Goal: Use online tool/utility: Utilize a website feature to perform a specific function

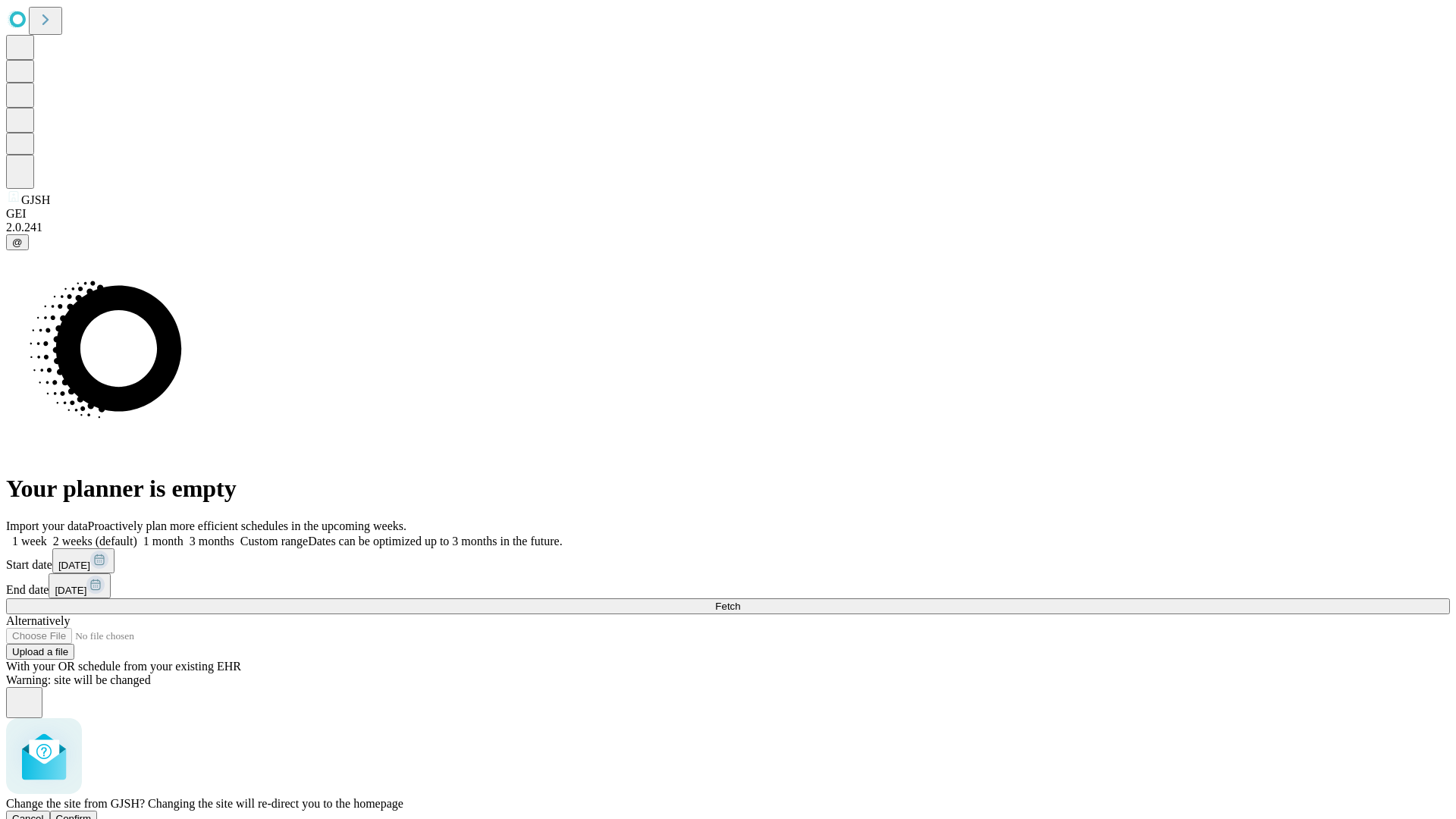
click at [92, 813] on span "Confirm" at bounding box center [74, 818] width 35 height 11
click at [47, 534] on label "1 week" at bounding box center [27, 541] width 41 height 13
click at [740, 600] on span "Fetch" at bounding box center [728, 606] width 25 height 11
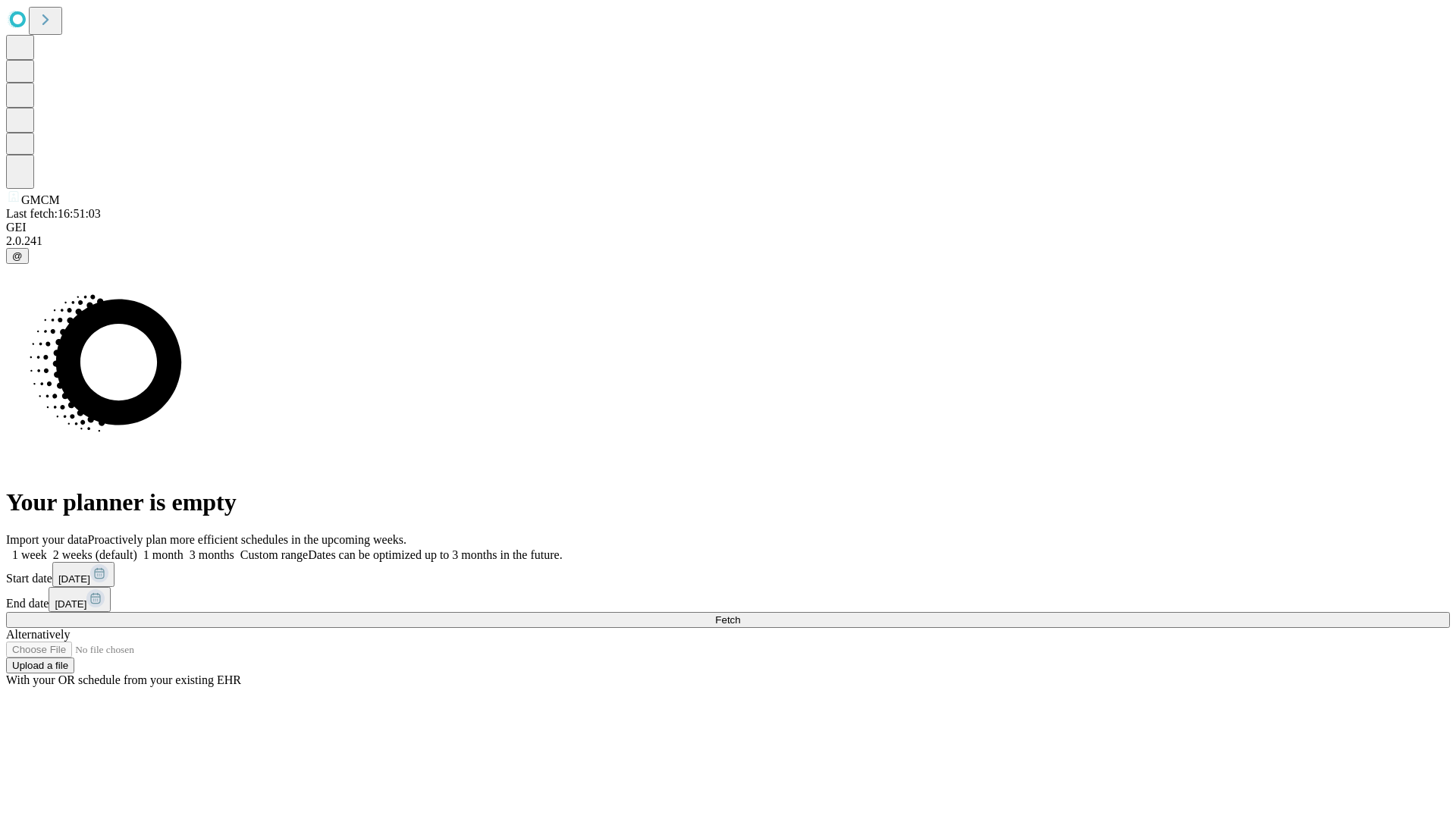
click at [47, 548] on label "1 week" at bounding box center [27, 554] width 41 height 13
click at [740, 614] on span "Fetch" at bounding box center [728, 619] width 25 height 11
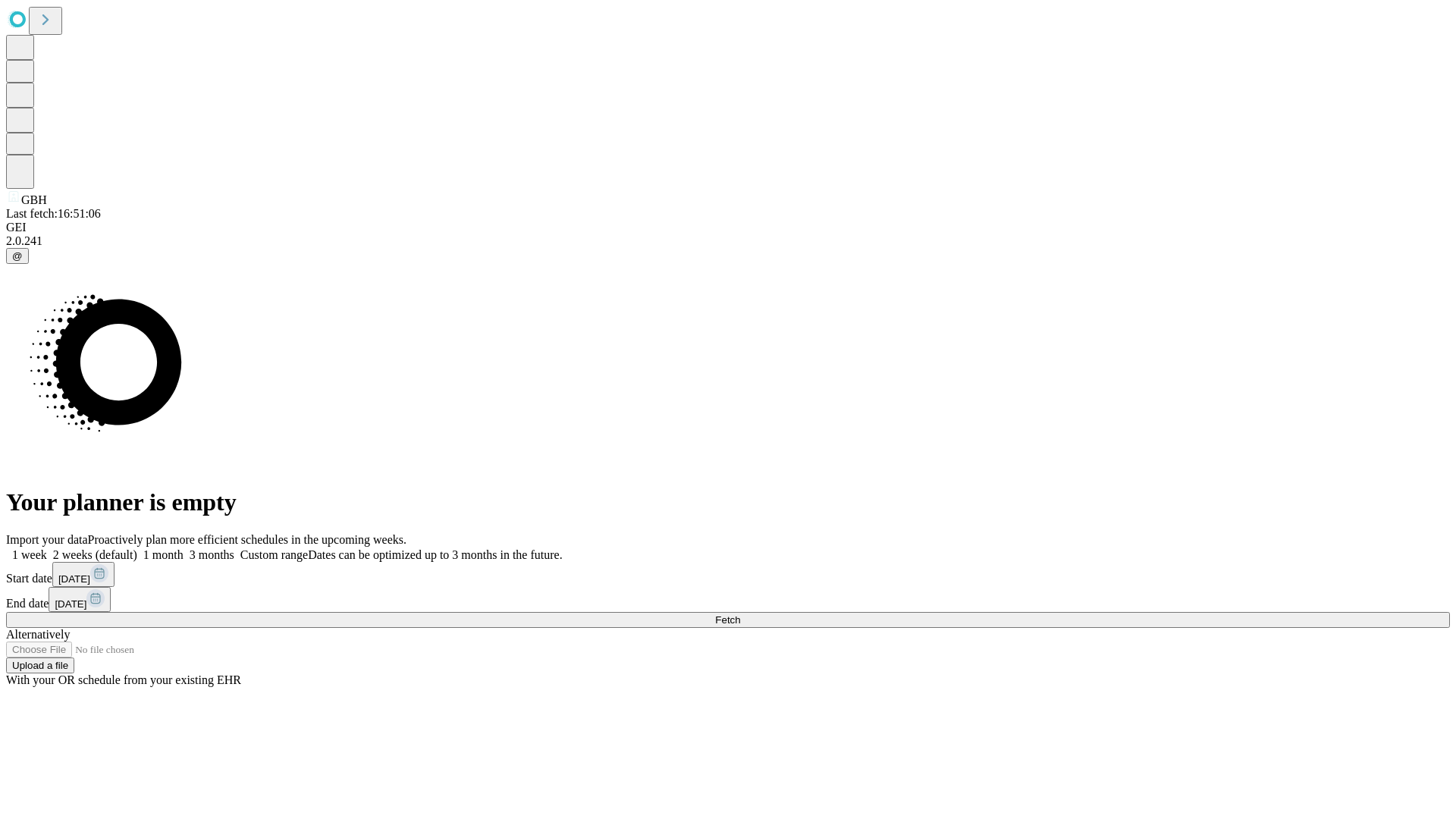
click at [47, 548] on label "1 week" at bounding box center [27, 554] width 41 height 13
click at [740, 614] on span "Fetch" at bounding box center [728, 619] width 25 height 11
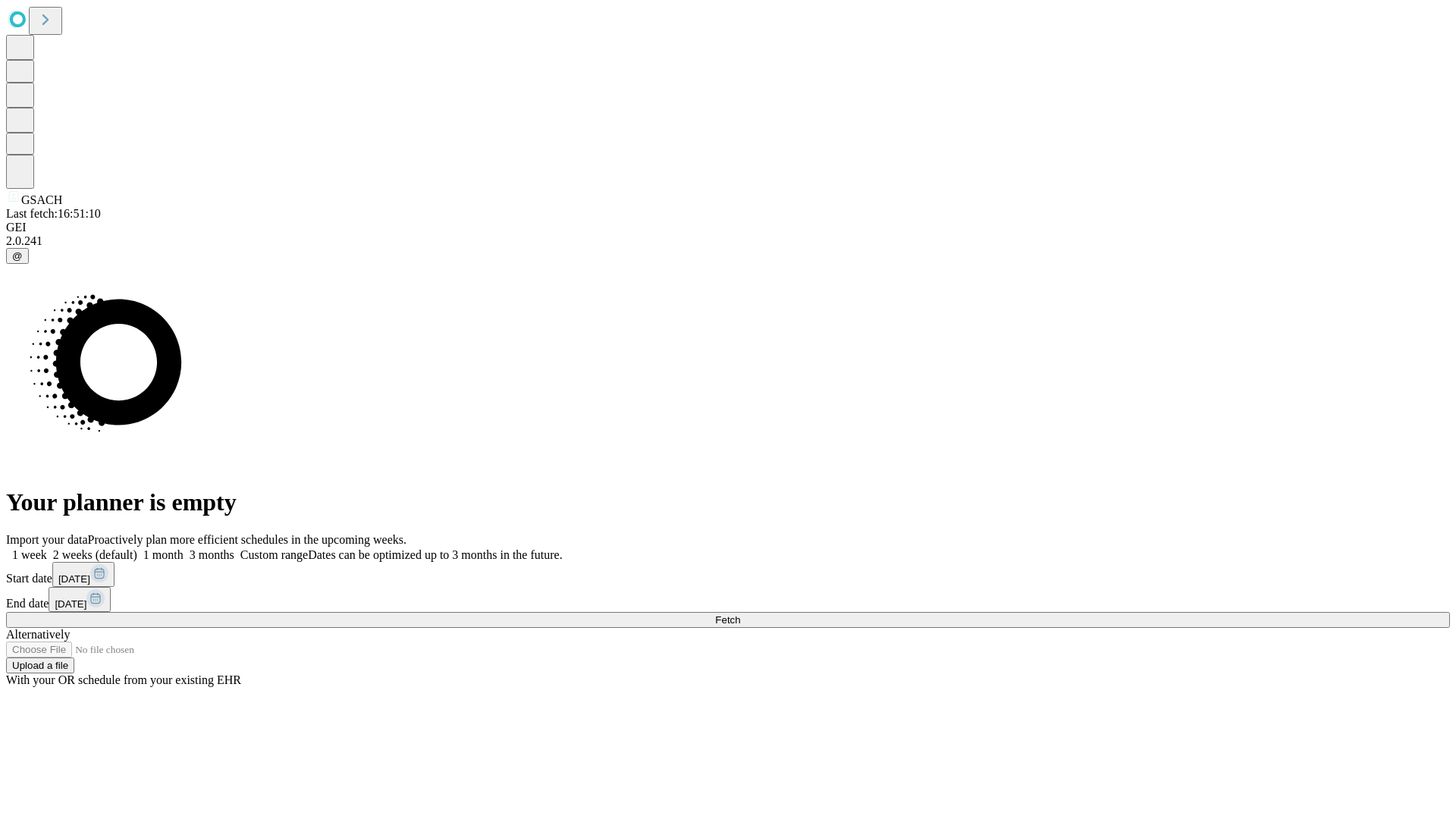
click at [47, 548] on label "1 week" at bounding box center [27, 554] width 41 height 13
click at [740, 614] on span "Fetch" at bounding box center [728, 619] width 25 height 11
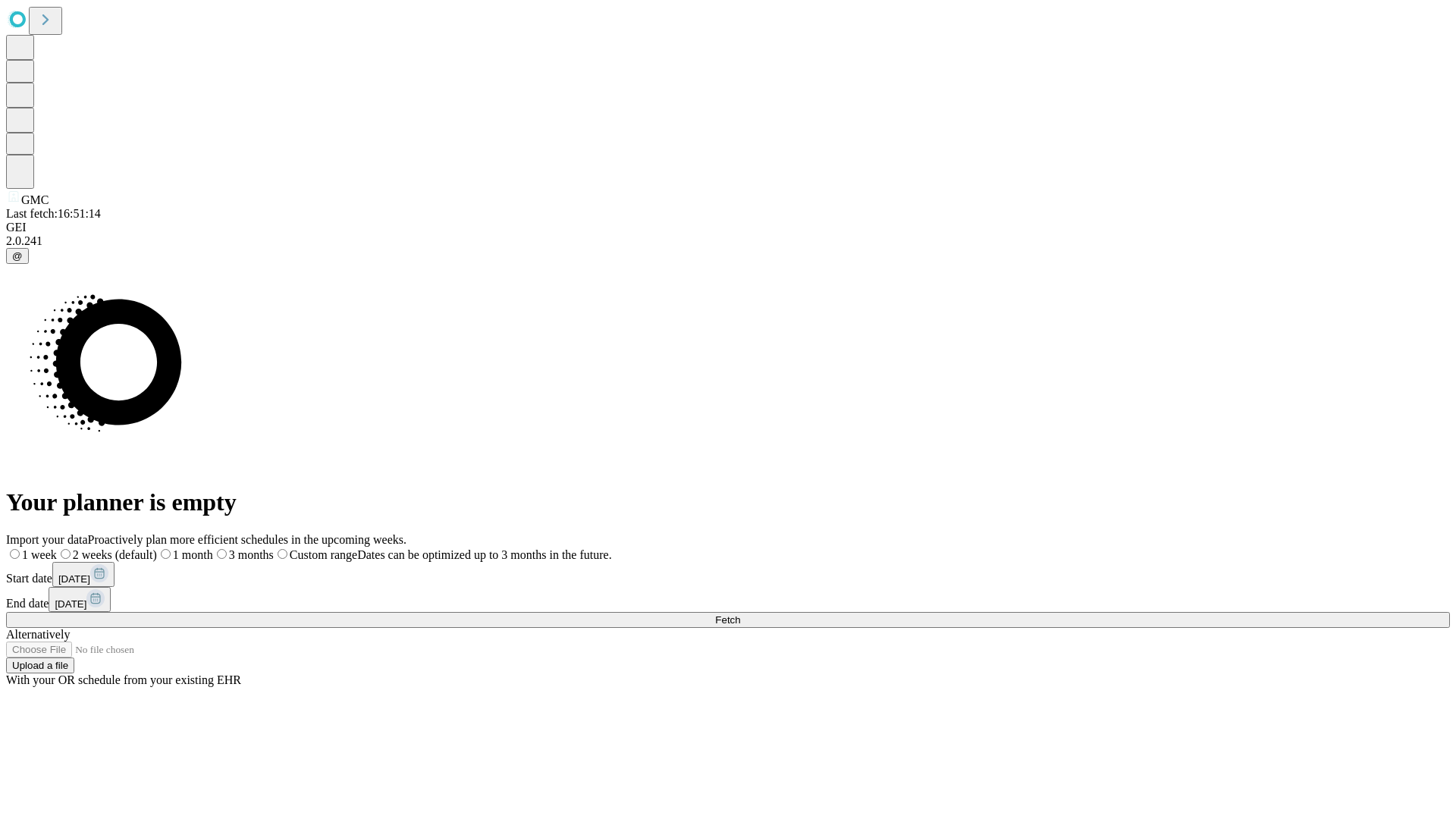
click at [740, 614] on span "Fetch" at bounding box center [728, 619] width 25 height 11
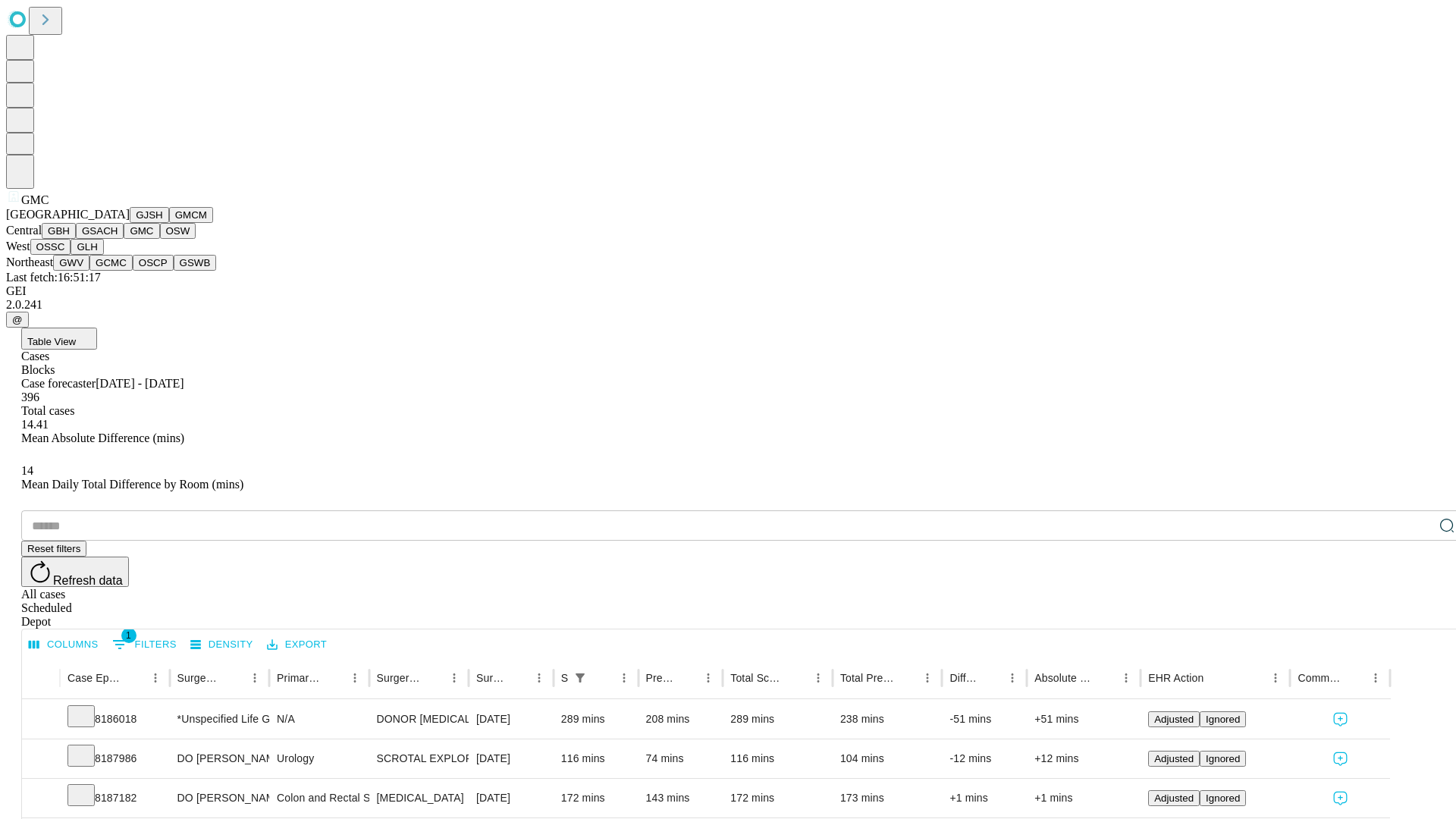
click at [160, 239] on button "OSW" at bounding box center [178, 231] width 36 height 16
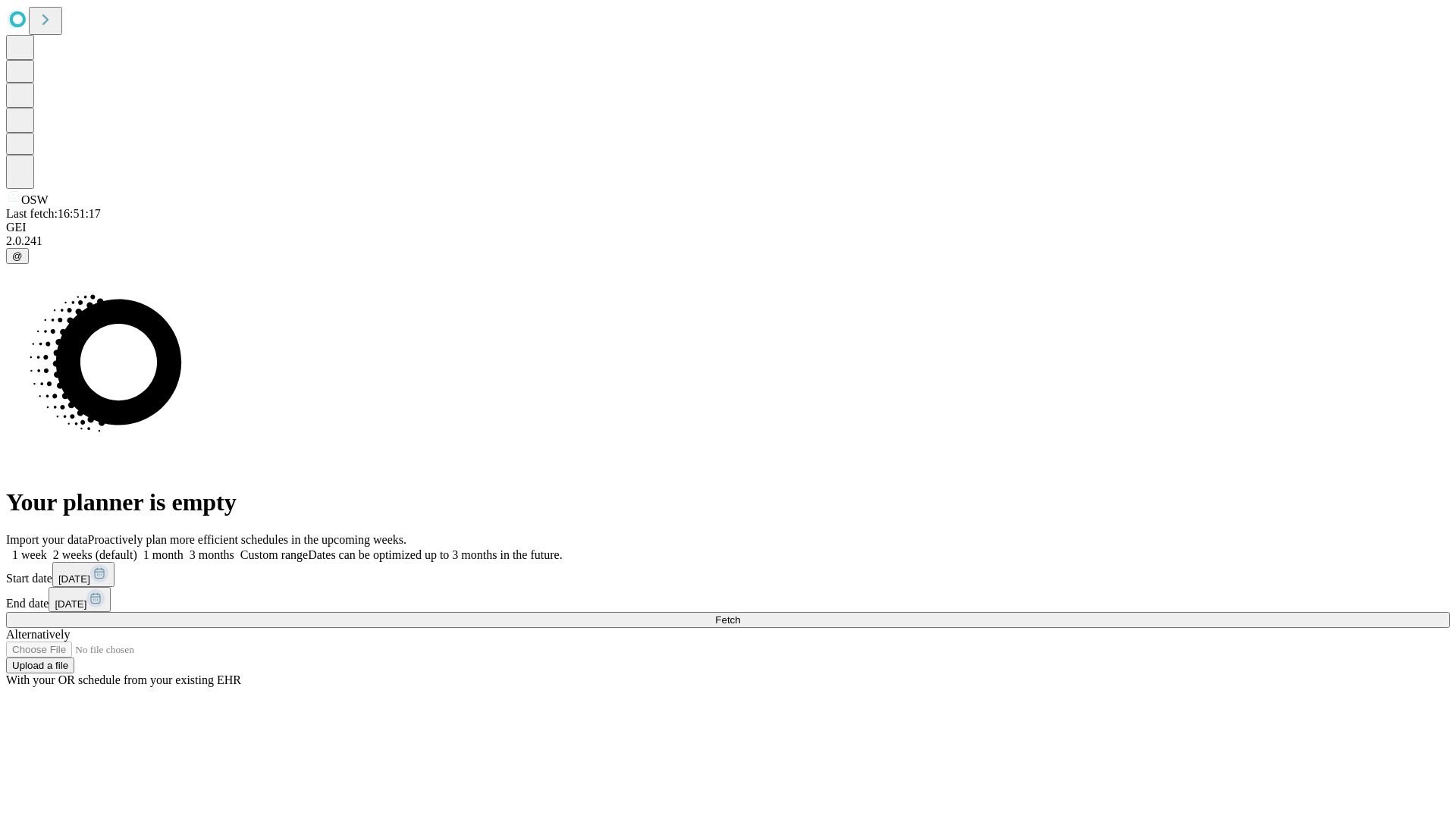
click at [47, 548] on label "1 week" at bounding box center [27, 554] width 41 height 13
click at [740, 614] on span "Fetch" at bounding box center [728, 619] width 25 height 11
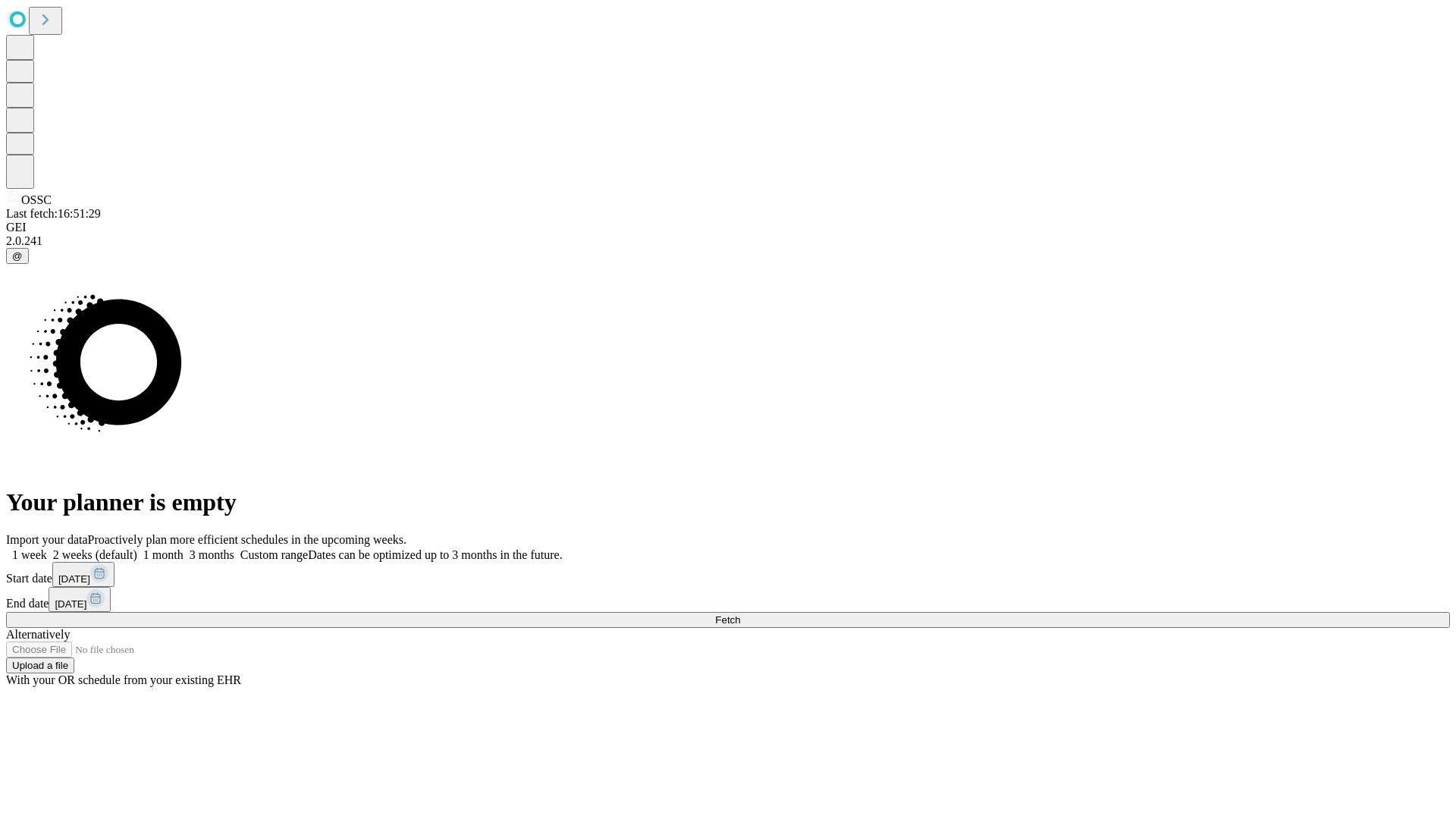
click at [740, 614] on span "Fetch" at bounding box center [728, 619] width 25 height 11
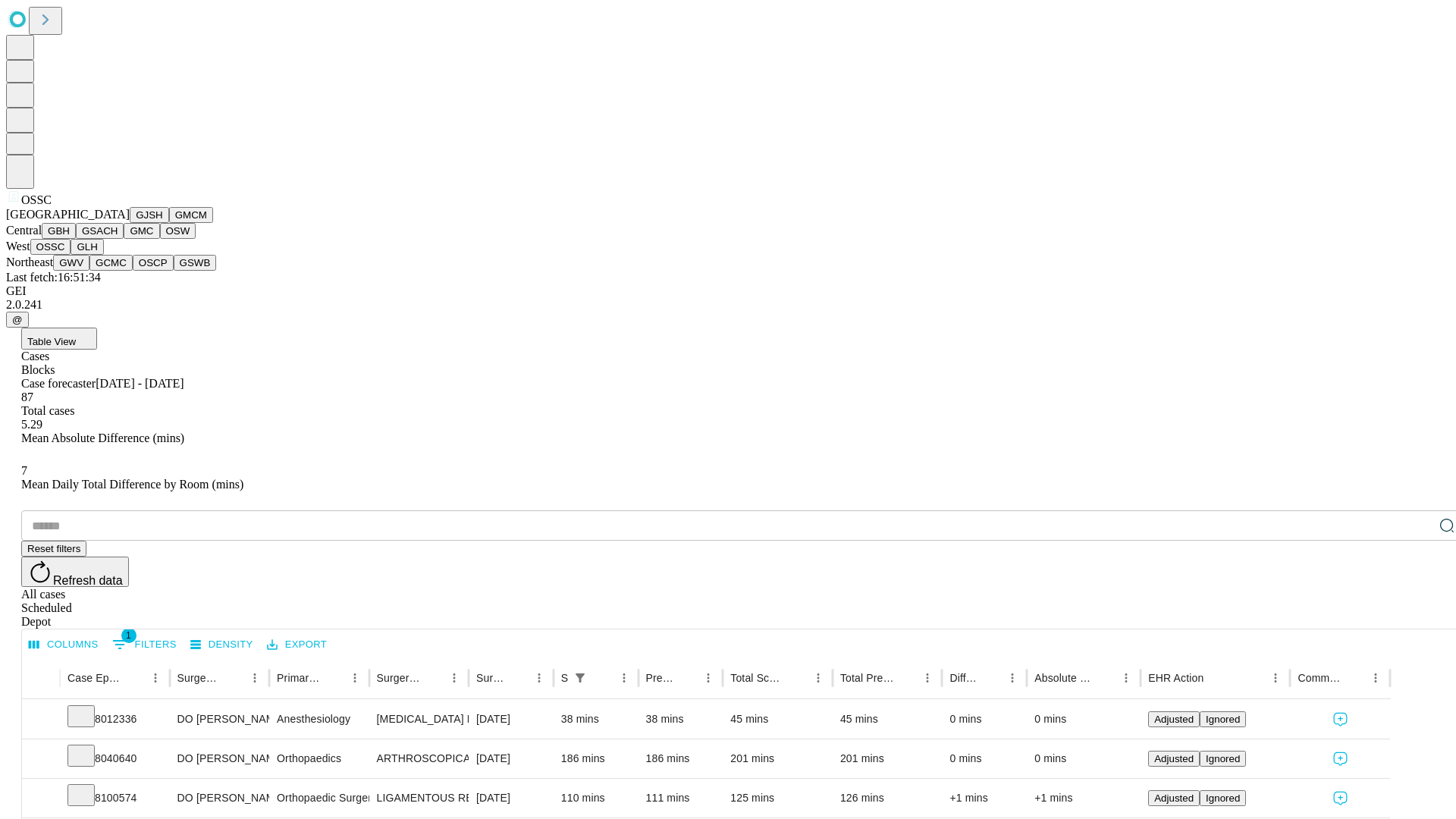
click at [103, 255] on button "GLH" at bounding box center [87, 247] width 33 height 16
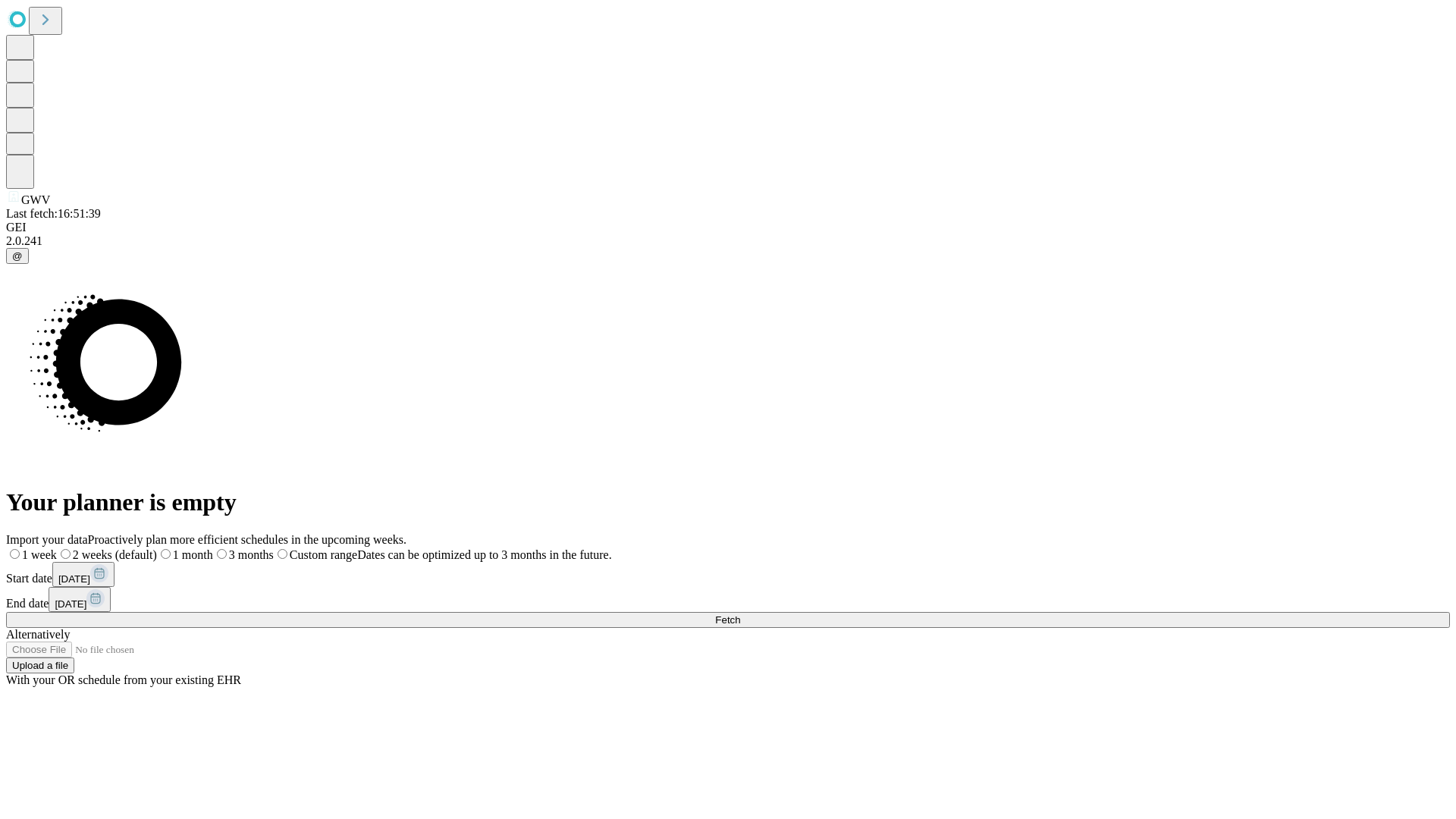
click at [57, 548] on label "1 week" at bounding box center [31, 554] width 51 height 13
click at [740, 614] on span "Fetch" at bounding box center [728, 619] width 25 height 11
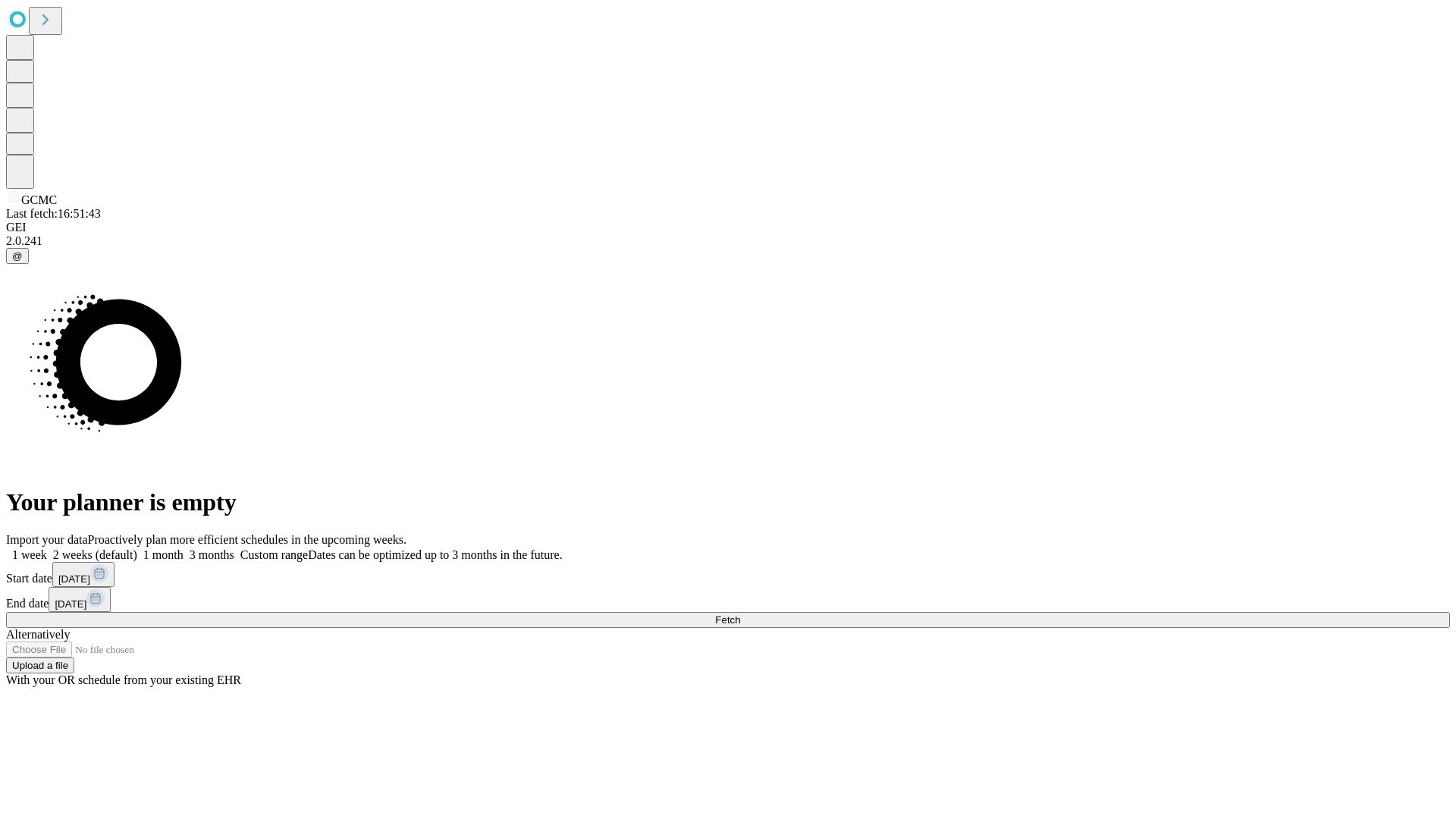
click at [740, 614] on span "Fetch" at bounding box center [728, 619] width 25 height 11
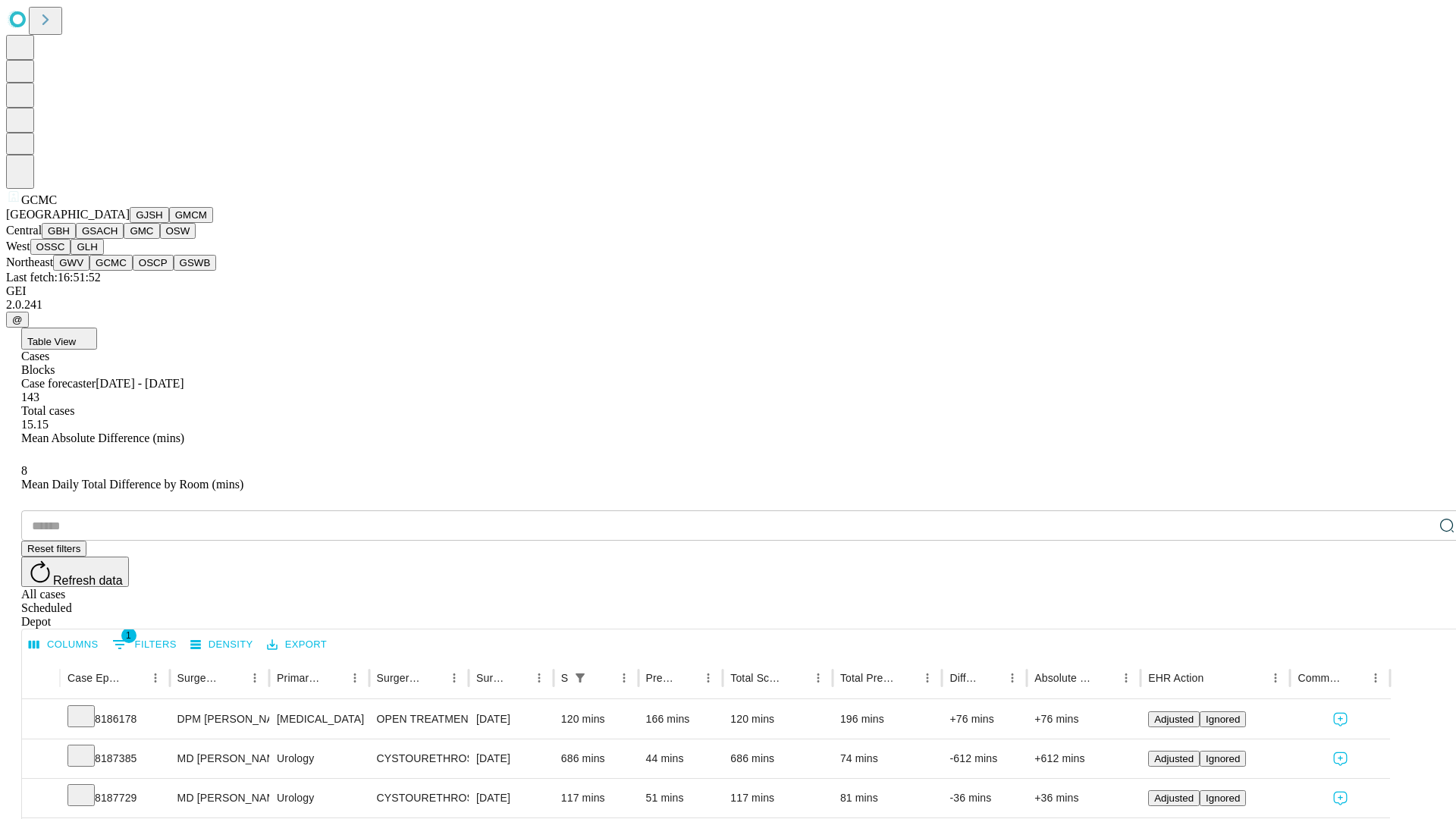
click at [133, 270] on button "OSCP" at bounding box center [153, 263] width 41 height 16
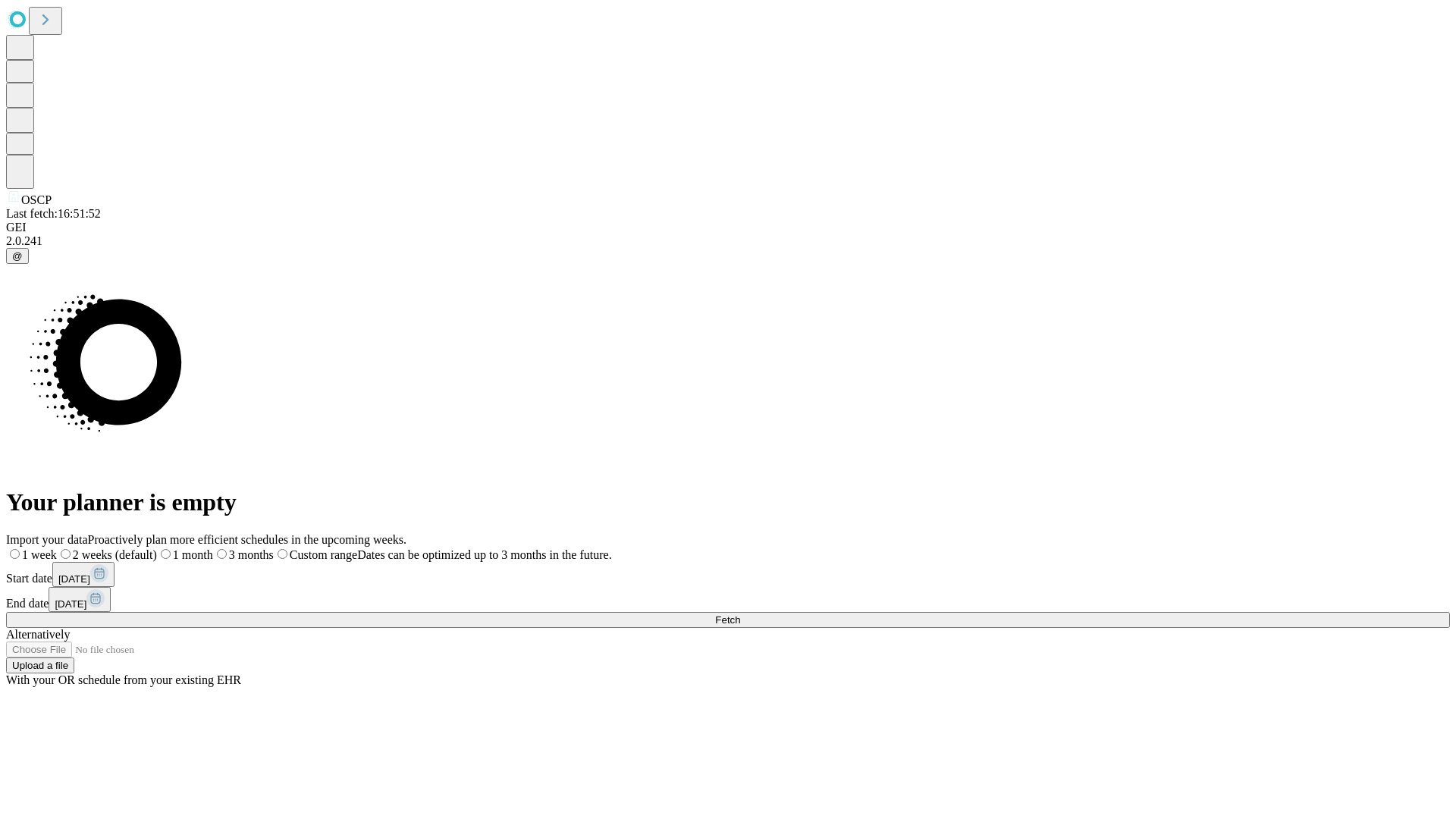
click at [57, 548] on label "1 week" at bounding box center [31, 554] width 51 height 13
click at [740, 614] on span "Fetch" at bounding box center [728, 619] width 25 height 11
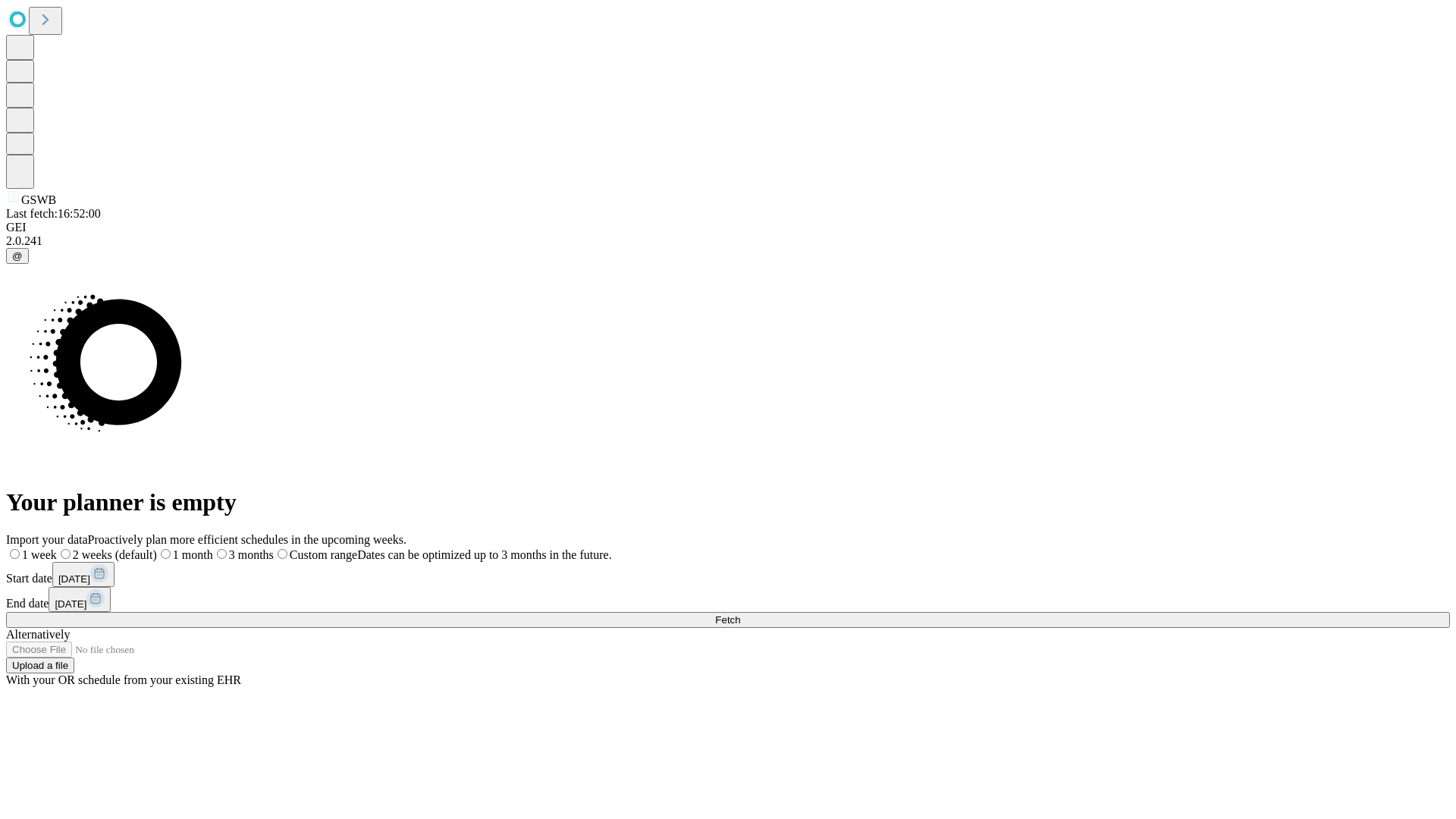
click at [57, 548] on label "1 week" at bounding box center [31, 554] width 51 height 13
click at [740, 614] on span "Fetch" at bounding box center [728, 619] width 25 height 11
